Goal: Transaction & Acquisition: Purchase product/service

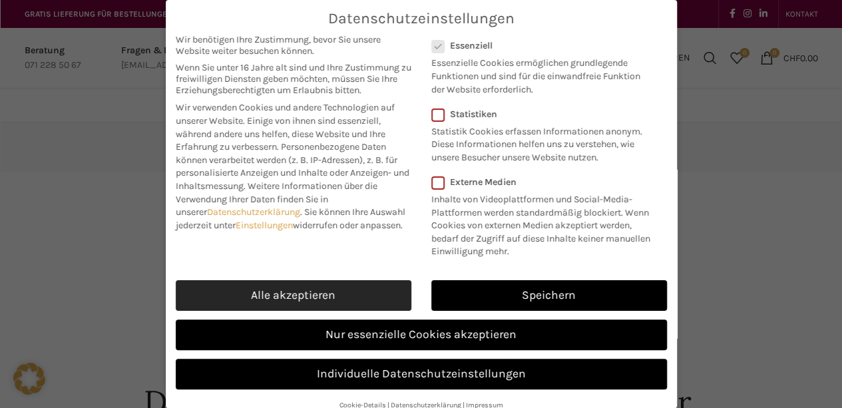
click at [295, 297] on link "Alle akzeptieren" at bounding box center [294, 295] width 236 height 31
checkbox input "true"
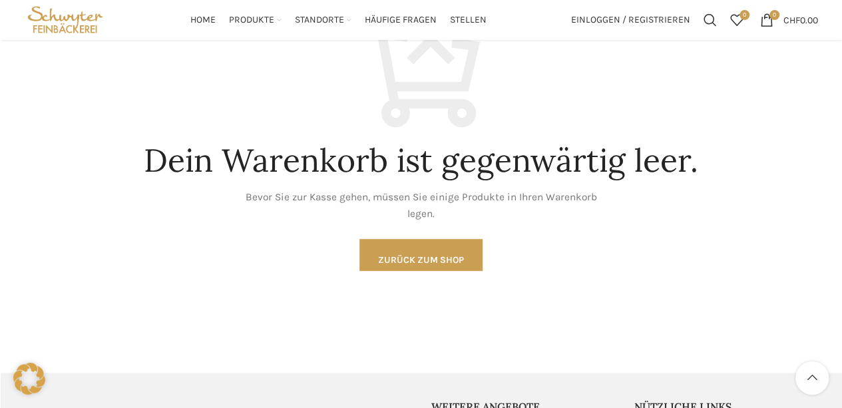
scroll to position [242, 0]
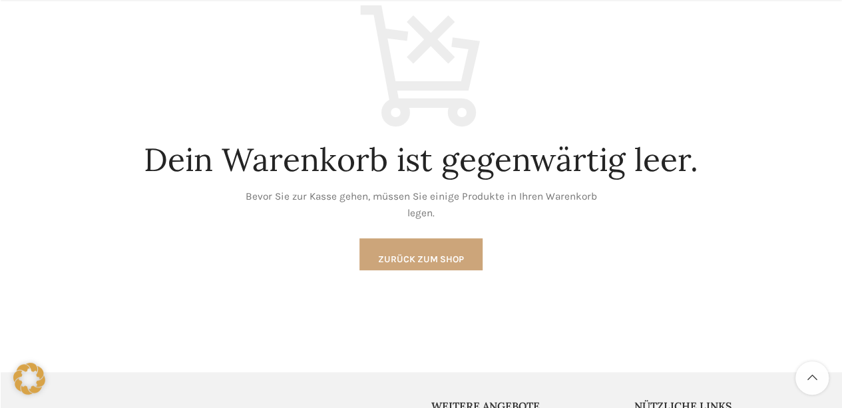
click at [385, 260] on link "Zurück zum Shop" at bounding box center [421, 254] width 123 height 32
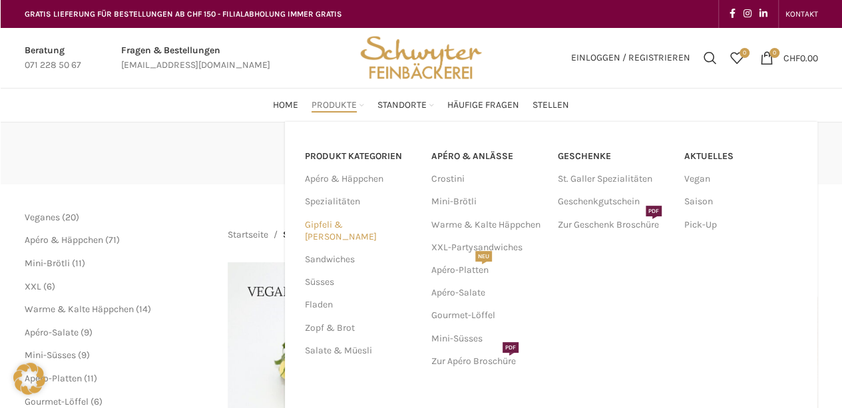
click at [333, 224] on link "Gipfeli & [PERSON_NAME]" at bounding box center [360, 231] width 111 height 35
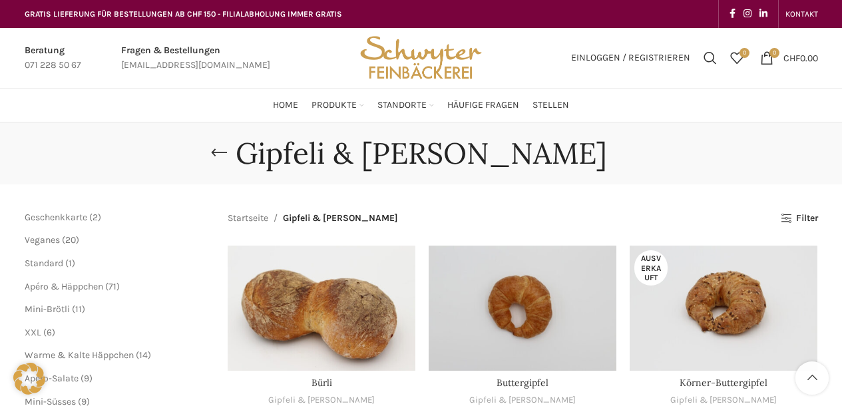
scroll to position [145, 0]
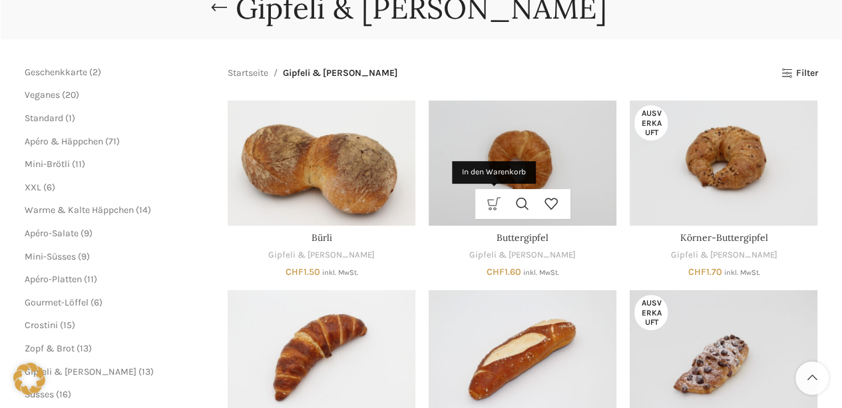
click at [495, 208] on link "In den Warenkorb" at bounding box center [494, 204] width 29 height 30
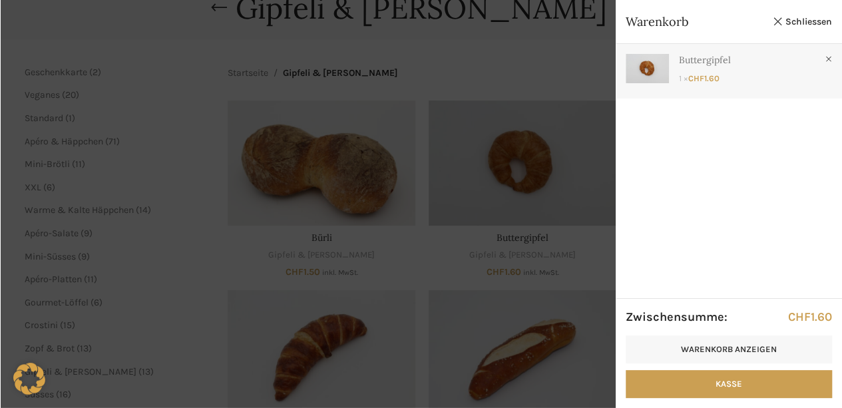
click at [699, 67] on link "Anzeigen" at bounding box center [729, 68] width 226 height 49
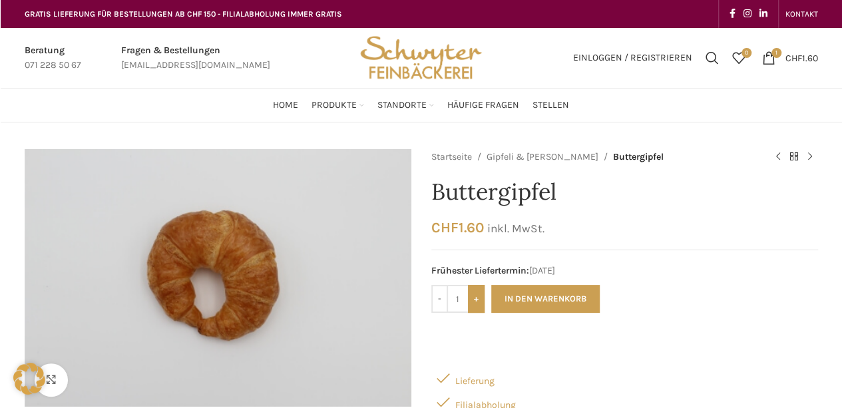
click at [475, 300] on input "+" at bounding box center [476, 299] width 17 height 28
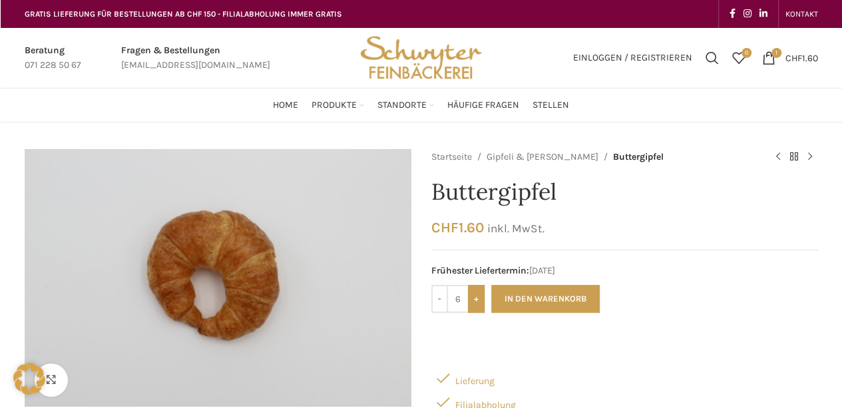
click at [475, 300] on input "+" at bounding box center [476, 299] width 17 height 28
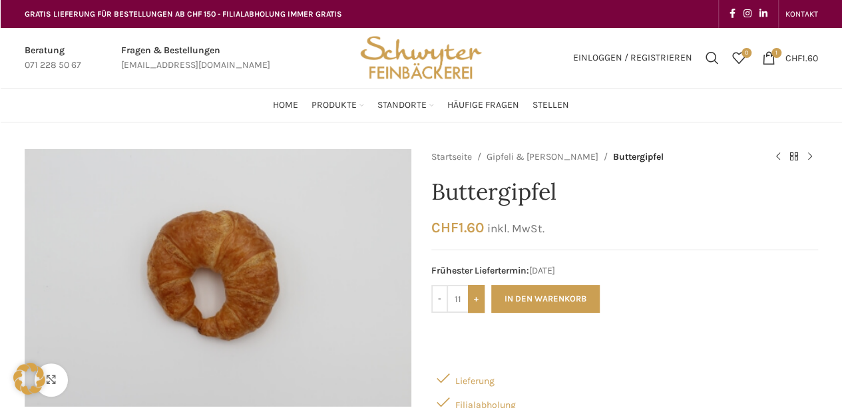
click at [475, 300] on input "+" at bounding box center [476, 299] width 17 height 28
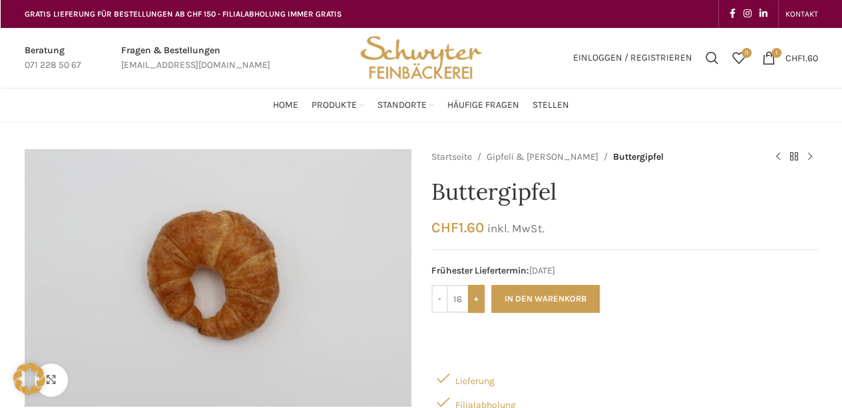
click at [475, 300] on input "+" at bounding box center [476, 299] width 17 height 28
click at [441, 300] on input "-" at bounding box center [439, 299] width 17 height 28
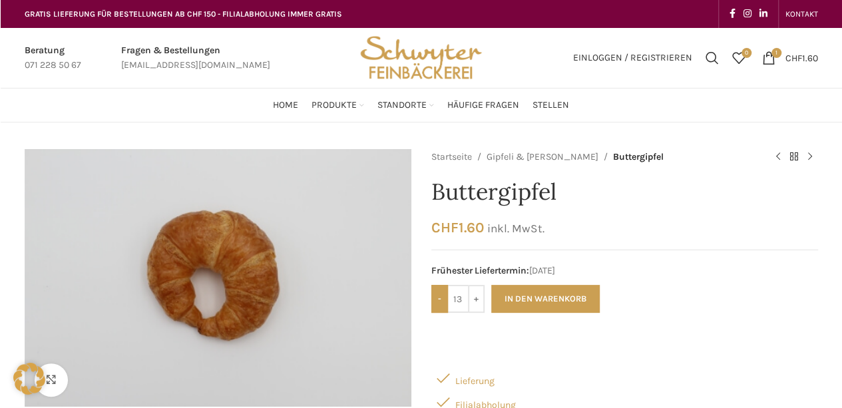
click at [441, 300] on input "-" at bounding box center [439, 299] width 17 height 28
type input "12"
click at [529, 290] on button "In den Warenkorb" at bounding box center [545, 299] width 109 height 28
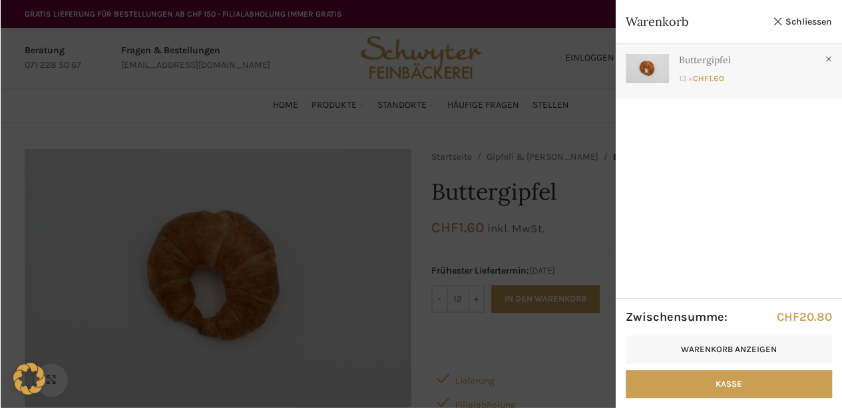
click at [685, 73] on link "Anzeigen" at bounding box center [729, 68] width 226 height 49
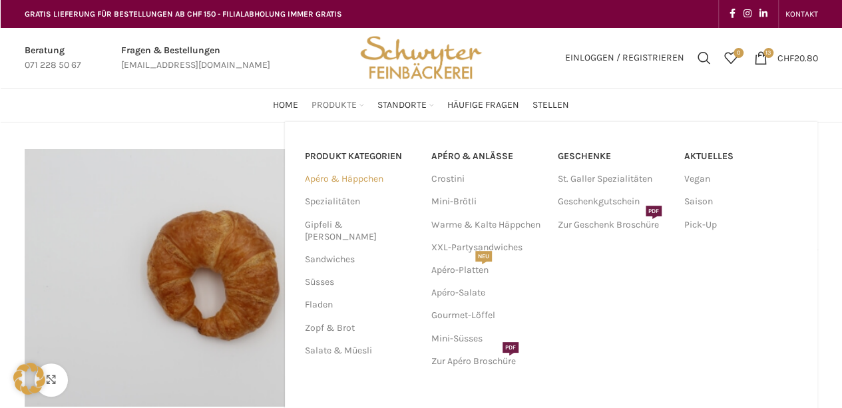
click at [324, 178] on link "Apéro & Häppchen" at bounding box center [360, 179] width 111 height 23
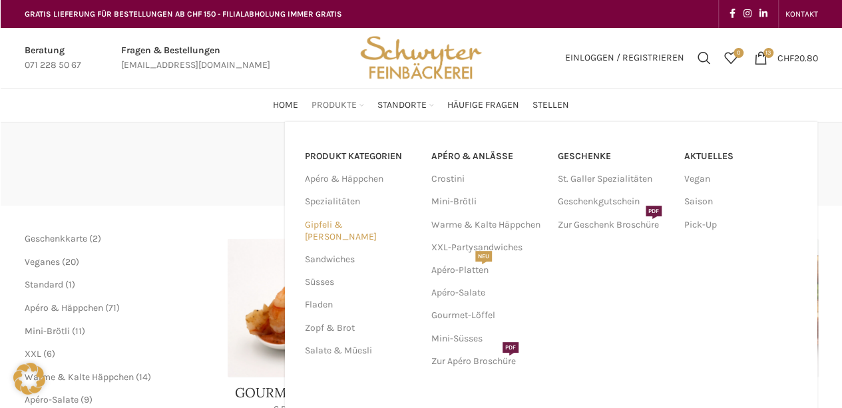
click at [336, 226] on link "Gipfeli & [PERSON_NAME]" at bounding box center [360, 231] width 111 height 35
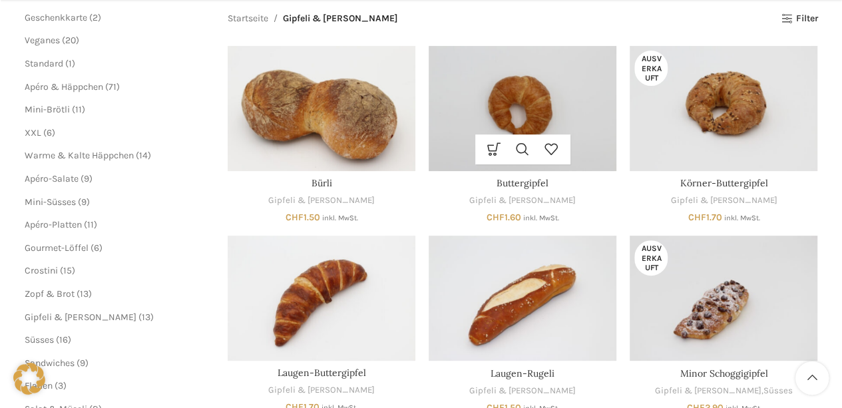
scroll to position [215, 0]
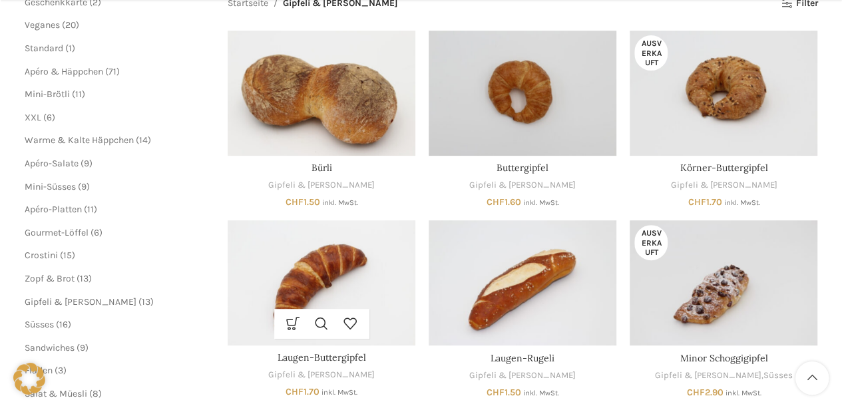
click at [331, 270] on img "Laugen-Buttergipfel" at bounding box center [322, 282] width 188 height 125
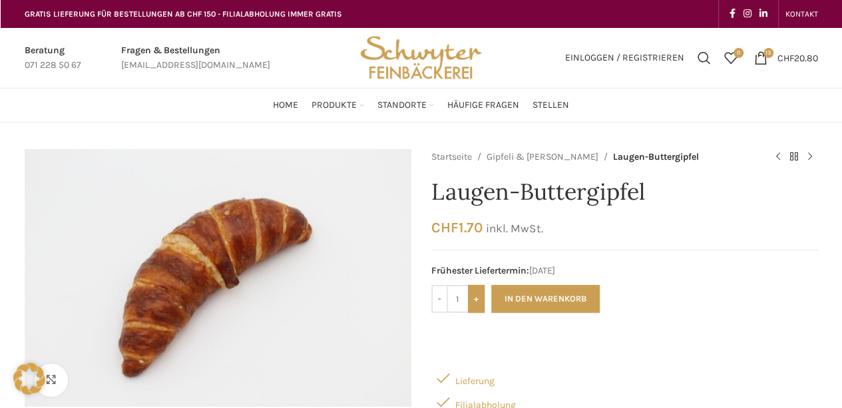
click at [473, 306] on input "+" at bounding box center [476, 299] width 17 height 28
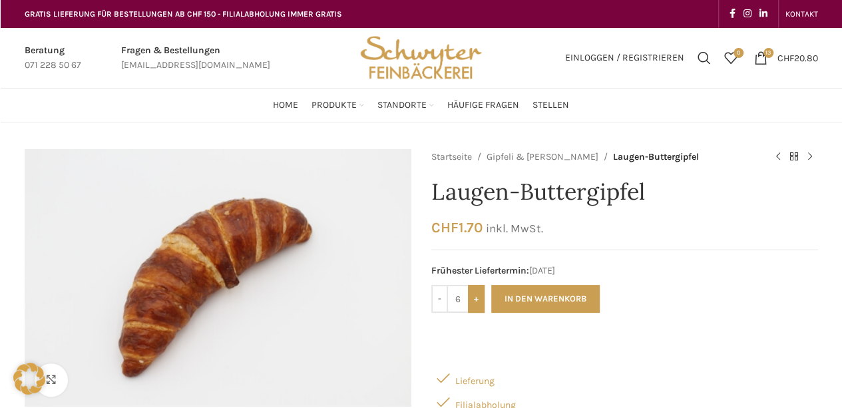
click at [473, 306] on input "+" at bounding box center [476, 299] width 17 height 28
type input "7"
click at [527, 302] on button "In den Warenkorb" at bounding box center [545, 299] width 109 height 28
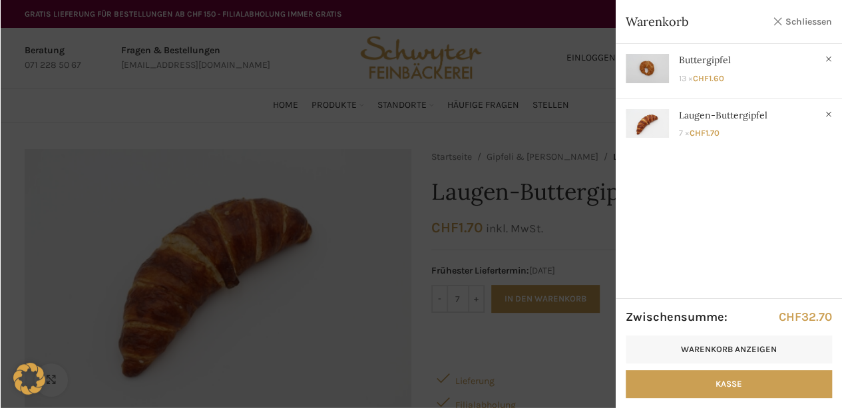
click at [784, 15] on link "Schliessen" at bounding box center [802, 21] width 60 height 17
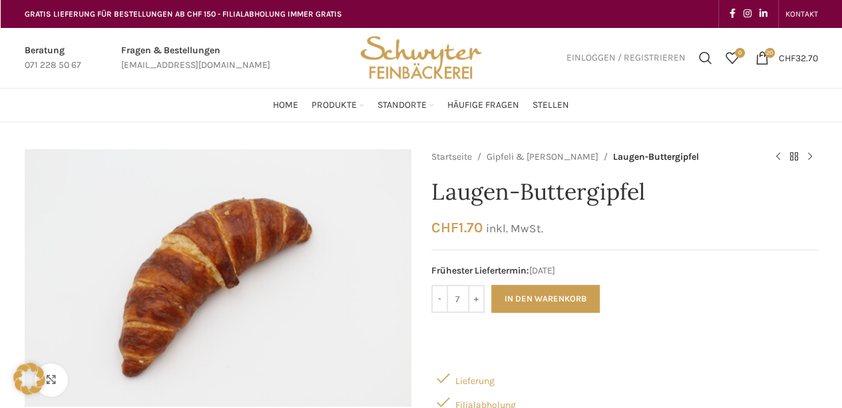
click at [585, 54] on span "Einloggen / Registrieren" at bounding box center [626, 57] width 119 height 9
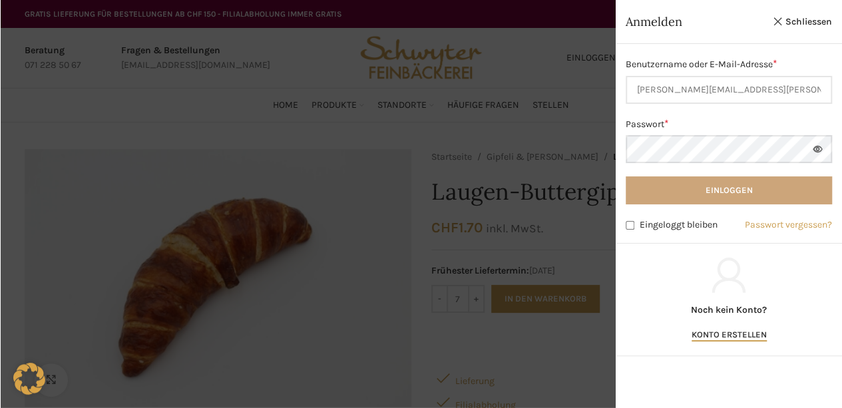
click at [686, 195] on button "Einloggen" at bounding box center [729, 190] width 206 height 28
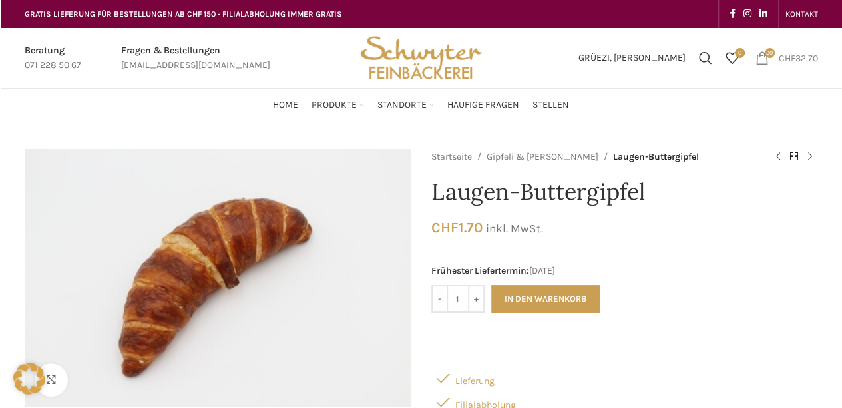
click at [764, 59] on span "20 items" at bounding box center [762, 57] width 13 height 13
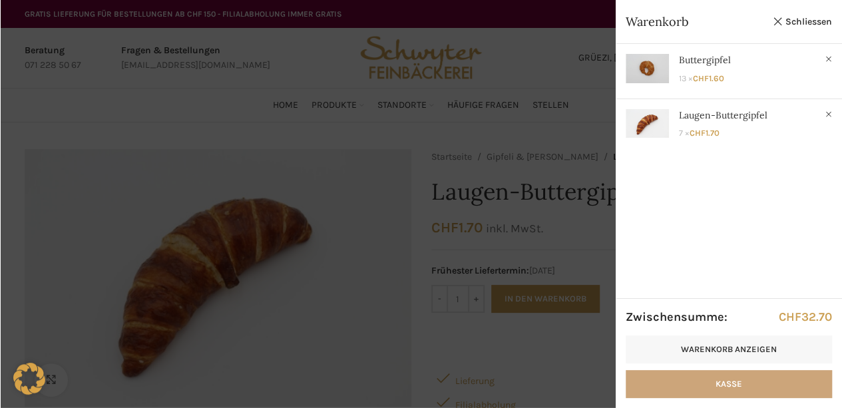
click at [716, 388] on link "Kasse" at bounding box center [729, 384] width 206 height 28
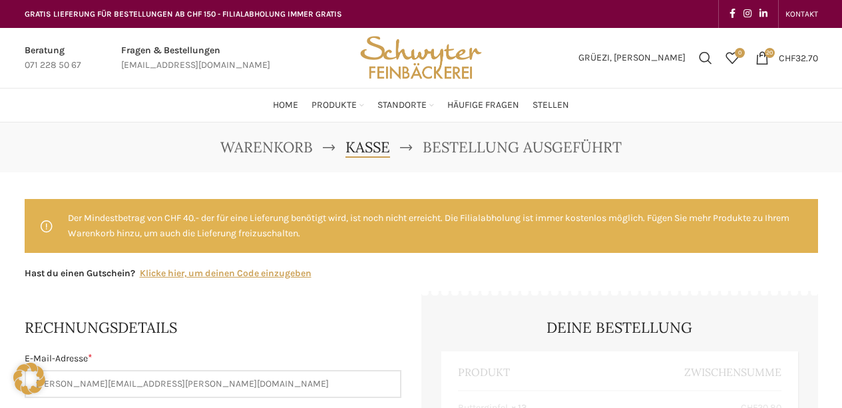
select select "SG"
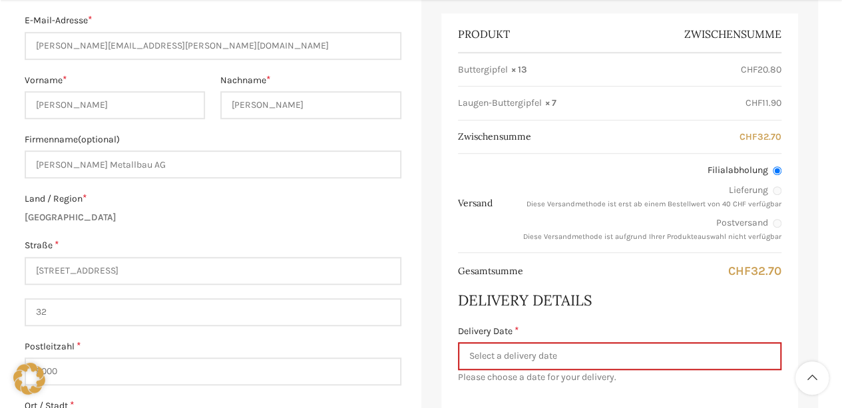
scroll to position [341, 0]
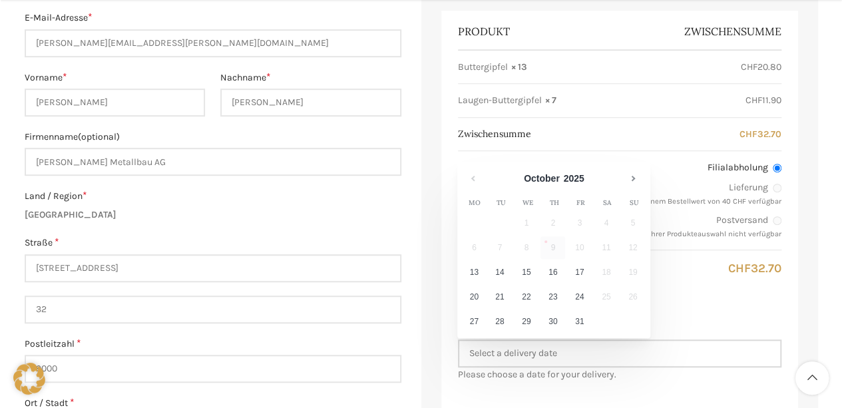
click at [550, 352] on input "Delivery Date *" at bounding box center [620, 354] width 324 height 28
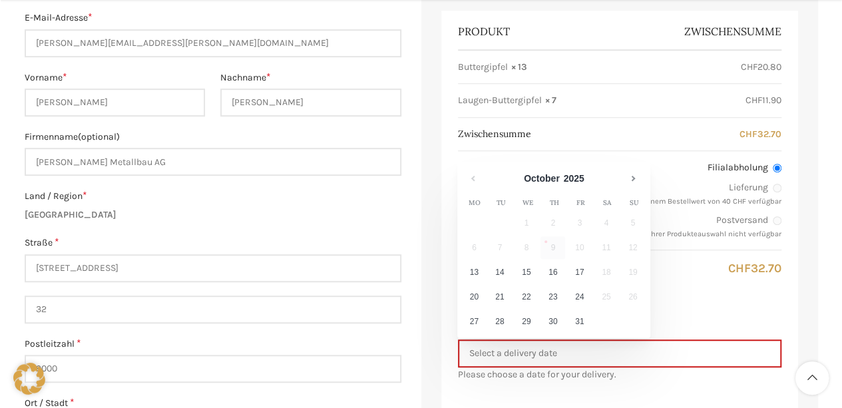
click at [581, 246] on td "10" at bounding box center [580, 248] width 27 height 25
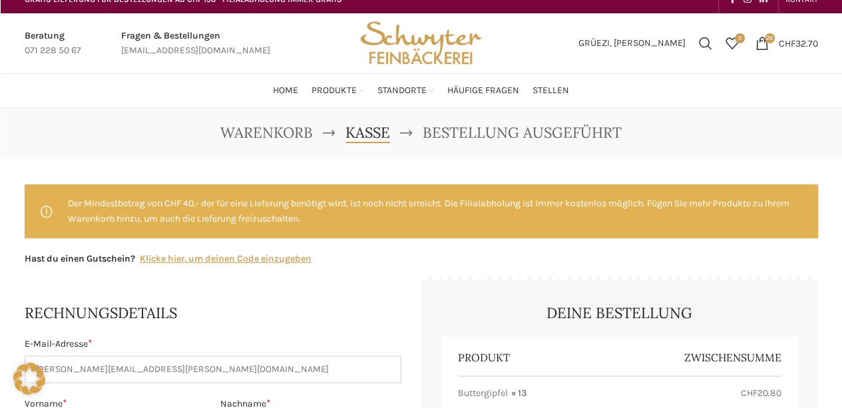
scroll to position [0, 0]
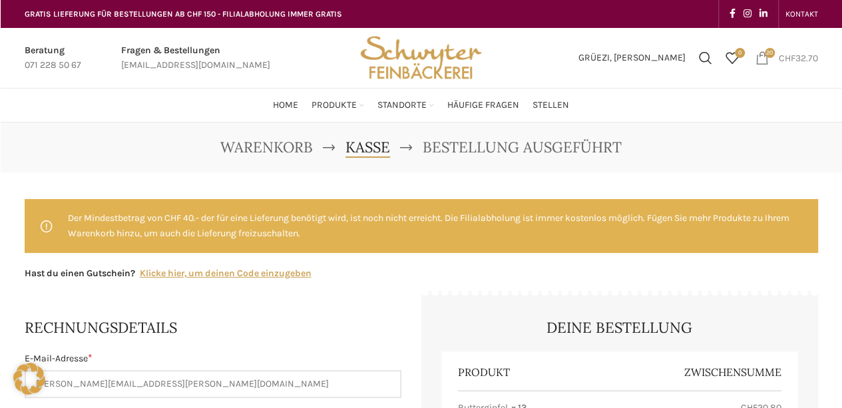
click at [762, 59] on span "20 items" at bounding box center [762, 57] width 13 height 13
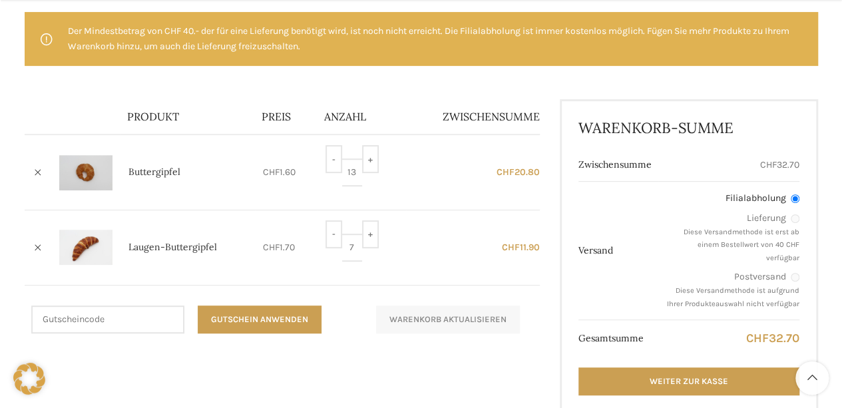
scroll to position [194, 0]
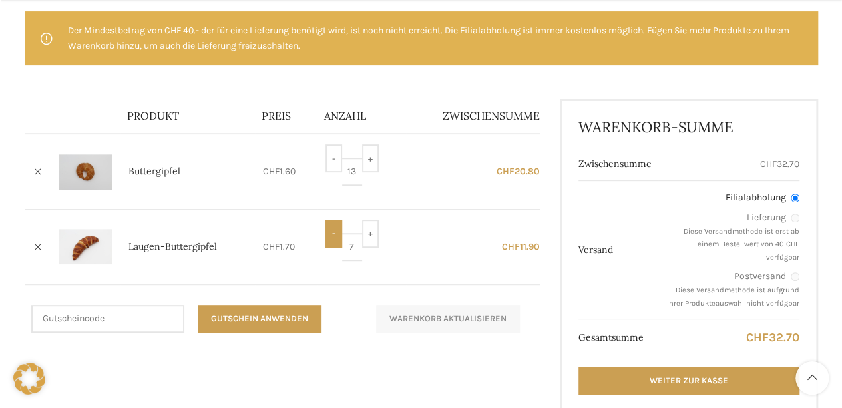
click at [333, 226] on input "-" at bounding box center [334, 234] width 17 height 28
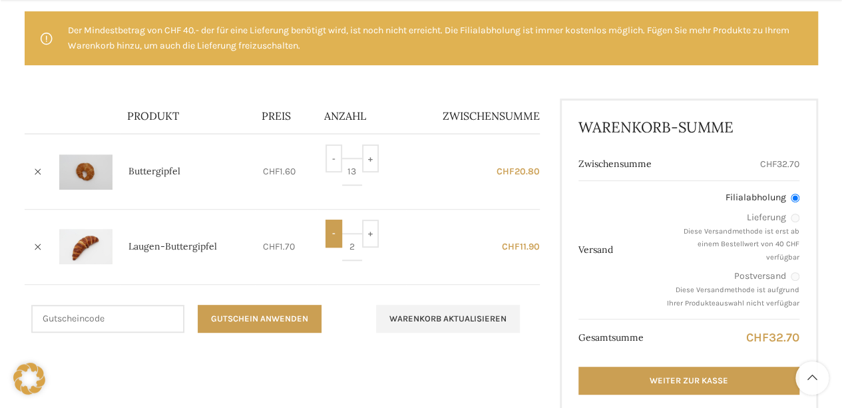
click at [333, 226] on input "-" at bounding box center [334, 234] width 17 height 28
type input "0"
click at [333, 226] on input "-" at bounding box center [334, 234] width 17 height 28
click at [330, 160] on input "-" at bounding box center [334, 158] width 17 height 28
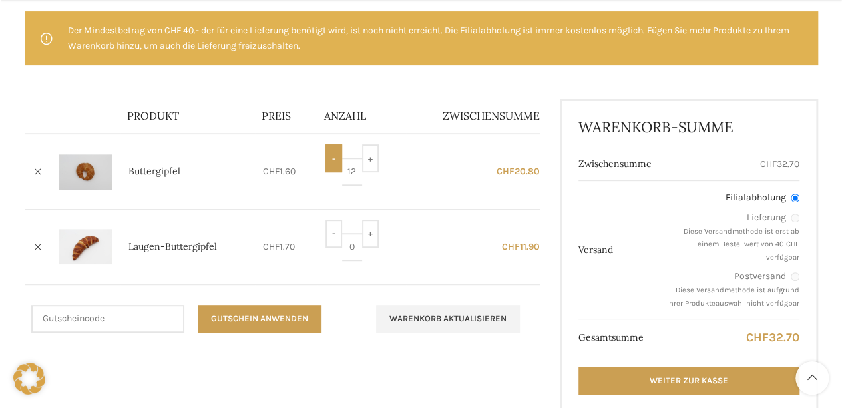
click at [330, 160] on input "-" at bounding box center [334, 158] width 17 height 28
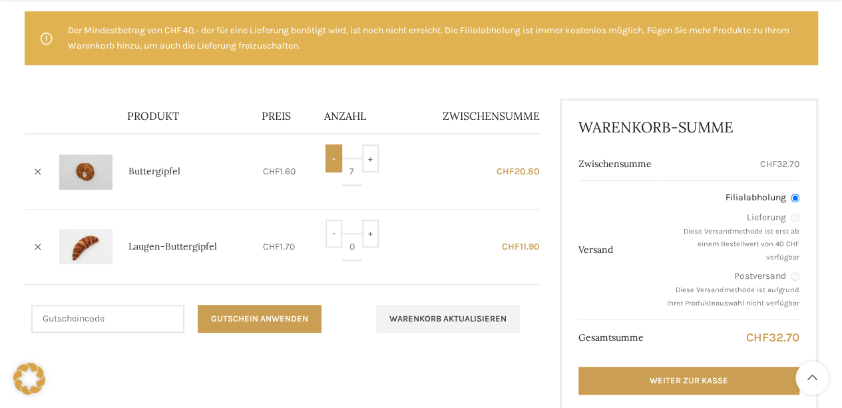
click at [330, 160] on input "-" at bounding box center [334, 158] width 17 height 28
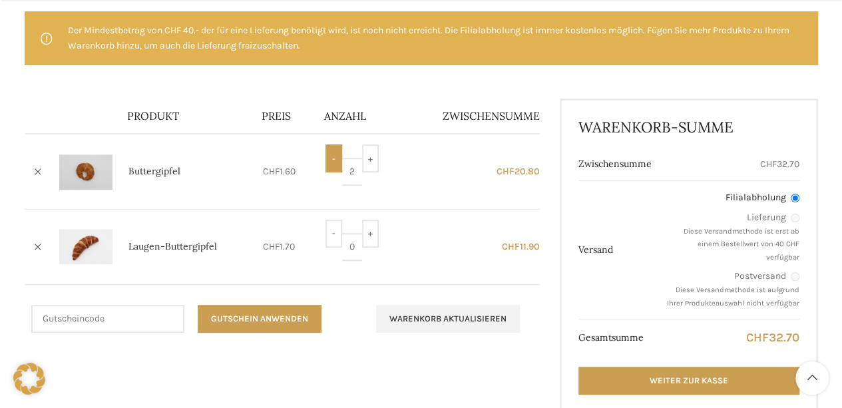
click at [330, 160] on input "-" at bounding box center [334, 158] width 17 height 28
type input "0"
click at [330, 160] on input "-" at bounding box center [334, 158] width 17 height 28
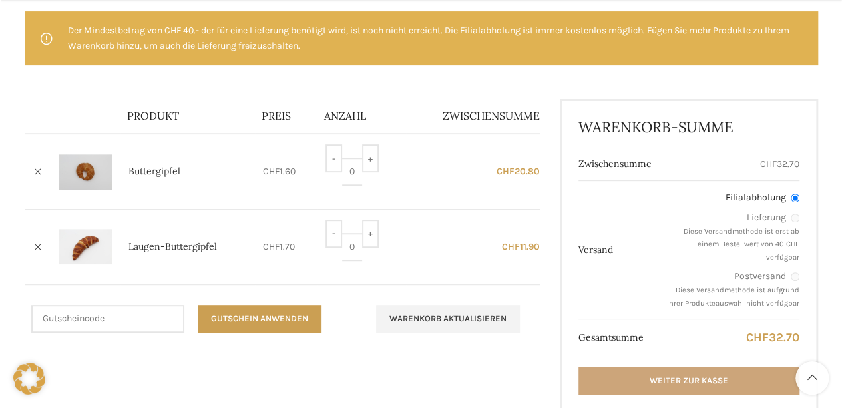
click at [653, 384] on link "Weiter zur Kasse" at bounding box center [689, 381] width 220 height 28
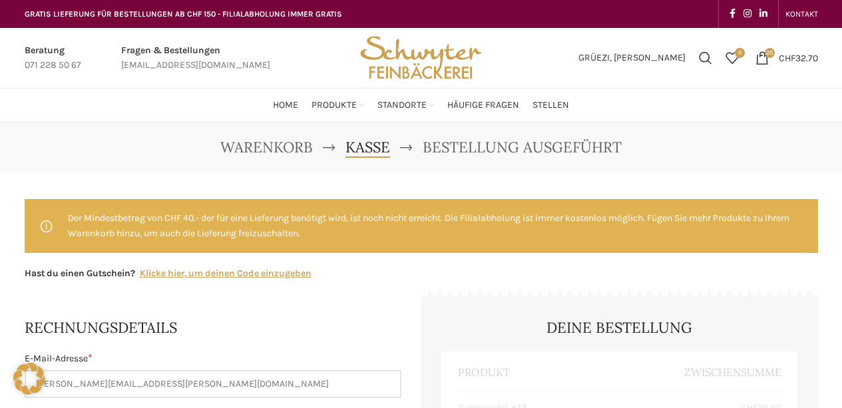
select select "SG"
